Goal: Task Accomplishment & Management: Manage account settings

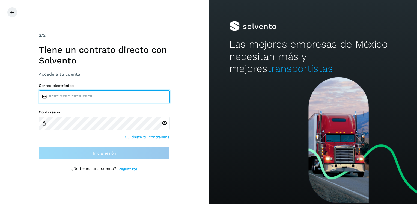
click at [83, 96] on input "email" at bounding box center [104, 96] width 131 height 13
type input "**********"
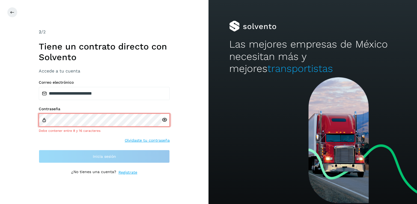
click at [166, 121] on icon at bounding box center [165, 120] width 6 height 6
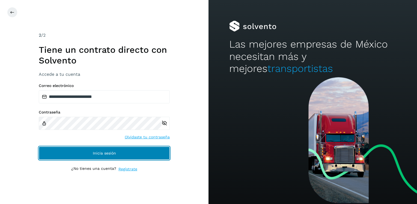
click at [94, 151] on span "Inicia sesión" at bounding box center [104, 153] width 23 height 4
click at [99, 152] on span "Inicia sesión" at bounding box center [104, 153] width 23 height 4
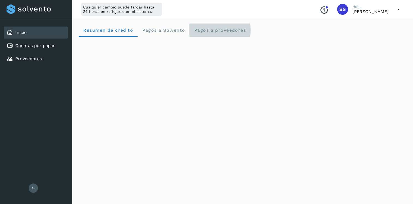
click at [205, 31] on span "Pagos a proveedores" at bounding box center [220, 30] width 52 height 5
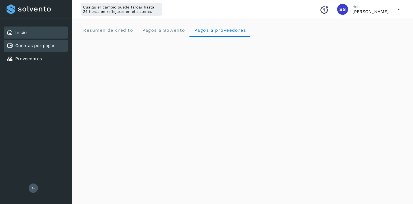
click at [41, 45] on link "Cuentas por pagar" at bounding box center [35, 45] width 40 height 5
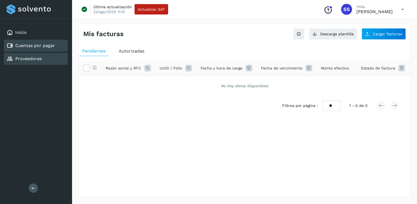
click at [31, 58] on link "Proveedores" at bounding box center [28, 58] width 26 height 5
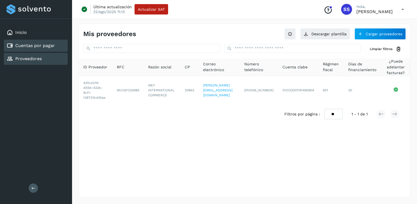
click at [32, 46] on link "Cuentas por pagar" at bounding box center [35, 45] width 40 height 5
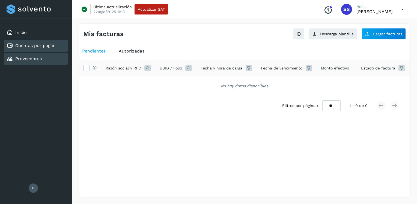
click at [37, 58] on link "Proveedores" at bounding box center [28, 58] width 26 height 5
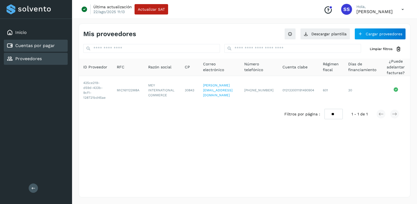
click at [39, 44] on link "Cuentas por pagar" at bounding box center [35, 45] width 40 height 5
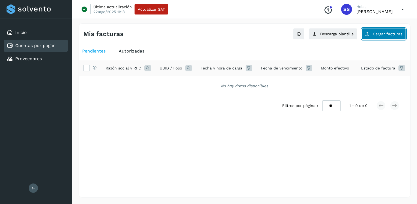
click at [371, 32] on button "Cargar facturas" at bounding box center [384, 33] width 44 height 11
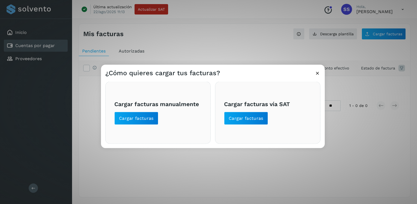
click at [317, 73] on icon at bounding box center [318, 73] width 6 height 6
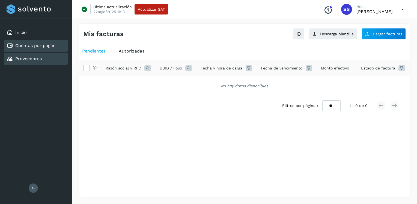
click at [40, 59] on link "Proveedores" at bounding box center [28, 58] width 26 height 5
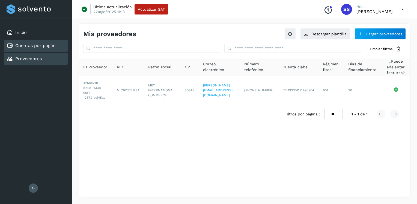
click at [36, 45] on link "Cuentas por pagar" at bounding box center [35, 45] width 40 height 5
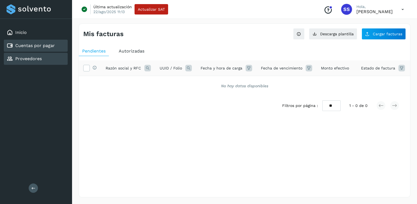
click at [33, 60] on link "Proveedores" at bounding box center [28, 58] width 26 height 5
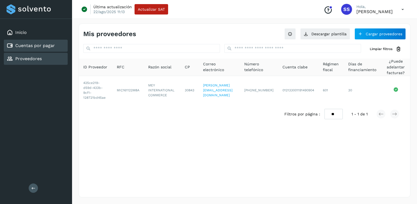
click at [41, 48] on link "Cuentas por pagar" at bounding box center [35, 45] width 40 height 5
